Goal: Information Seeking & Learning: Learn about a topic

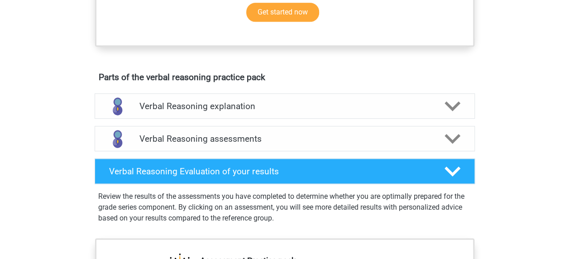
scroll to position [429, 0]
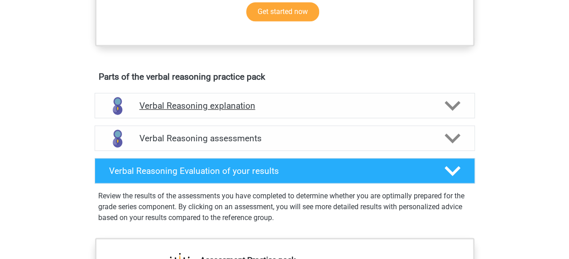
click at [451, 111] on polygon at bounding box center [453, 106] width 16 height 10
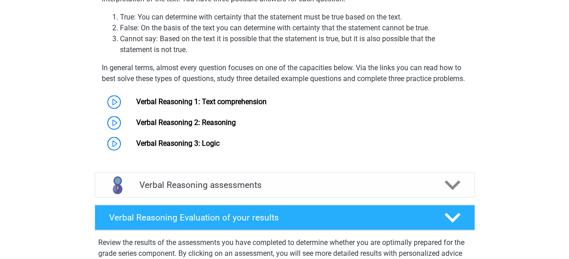
scroll to position [594, 0]
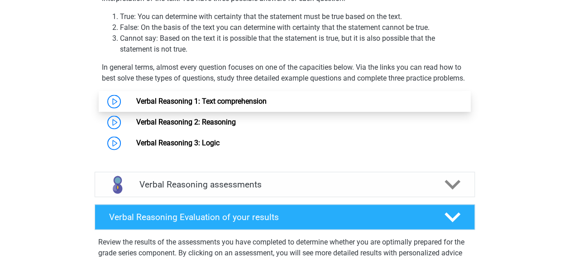
click at [136, 106] on link "Verbal Reasoning 1: Text comprehension" at bounding box center [201, 101] width 130 height 9
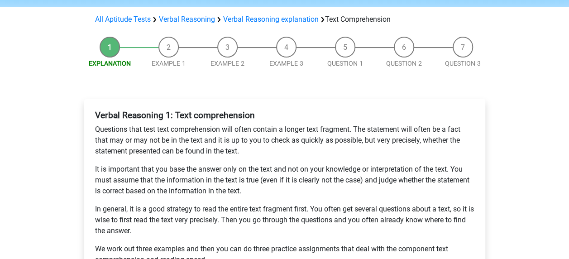
scroll to position [53, 0]
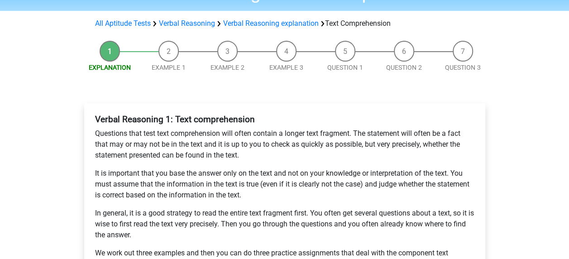
click at [170, 53] on li "Example 1" at bounding box center [169, 57] width 59 height 32
click at [166, 53] on li "Example 1" at bounding box center [169, 57] width 59 height 32
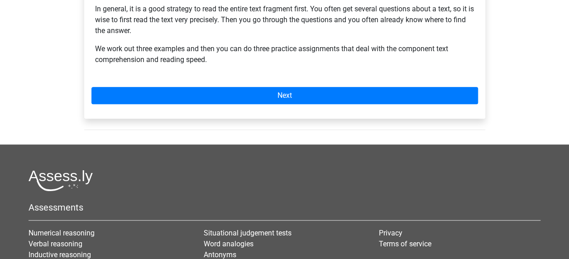
scroll to position [257, 0]
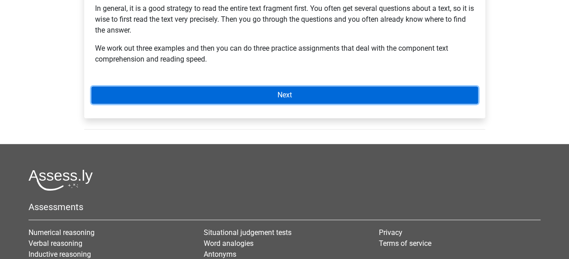
click at [281, 95] on link "Next" at bounding box center [285, 95] width 387 height 17
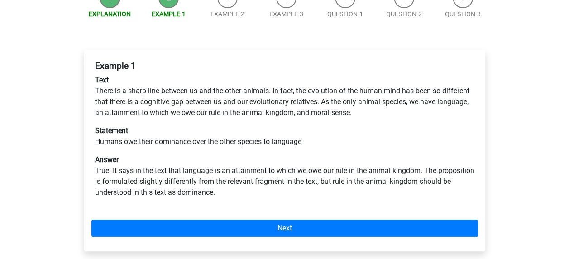
scroll to position [110, 0]
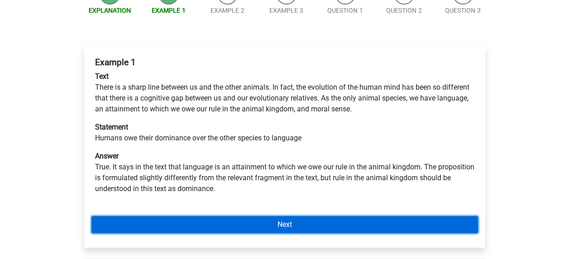
click at [287, 224] on link "Next" at bounding box center [285, 224] width 387 height 17
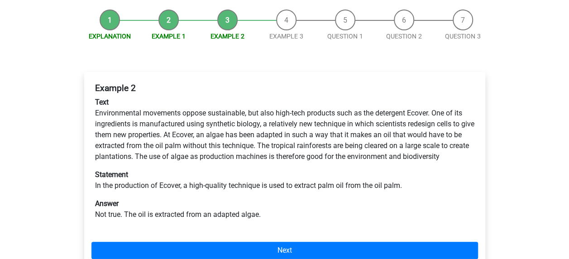
scroll to position [84, 0]
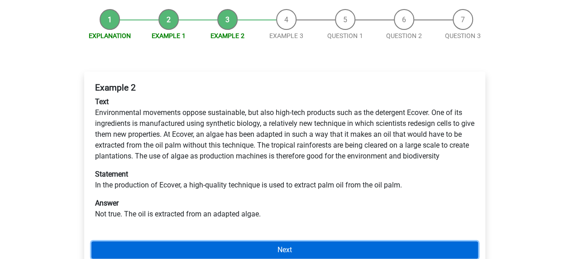
drag, startPoint x: 284, startPoint y: 21, endPoint x: 286, endPoint y: 249, distance: 227.9
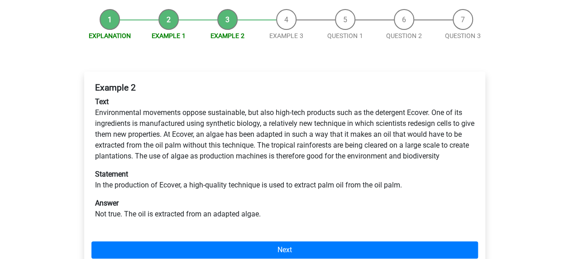
drag, startPoint x: 286, startPoint y: 249, endPoint x: 568, endPoint y: 160, distance: 295.3
click at [568, 160] on div "Register Nederlands English" at bounding box center [284, 227] width 569 height 622
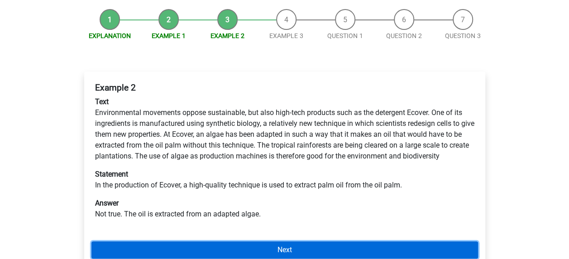
click at [285, 250] on link "Next" at bounding box center [285, 249] width 387 height 17
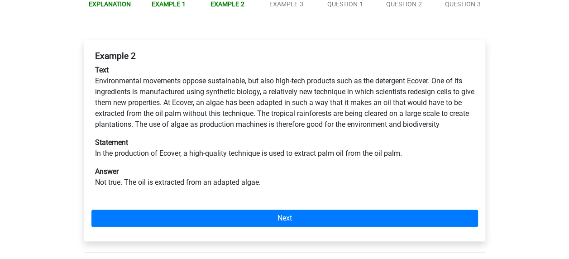
scroll to position [98, 0]
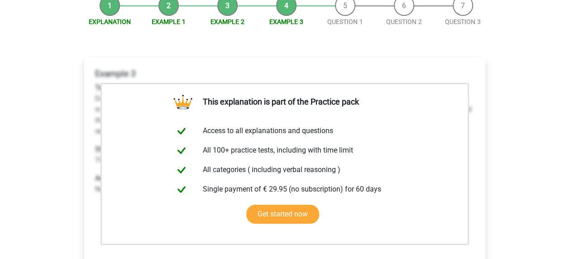
scroll to position [99, 0]
click at [346, 4] on li "Question 1" at bounding box center [345, 11] width 59 height 32
